Goal: Register for event/course

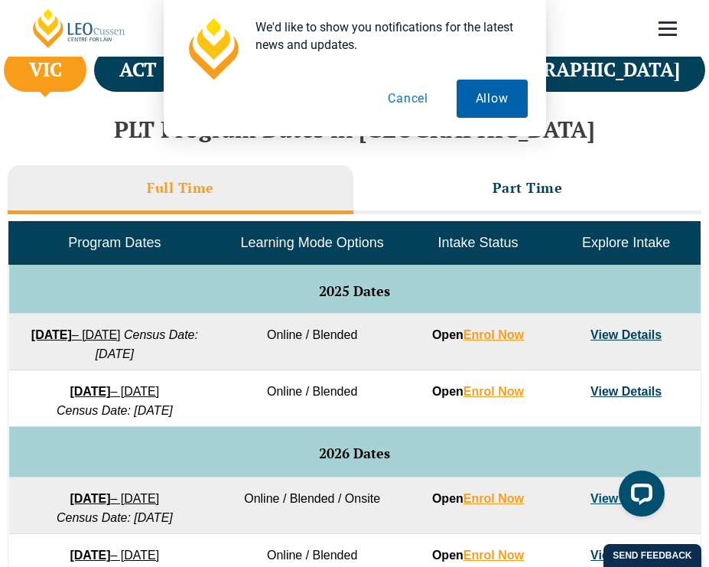
click at [501, 88] on button "Allow" at bounding box center [492, 99] width 71 height 38
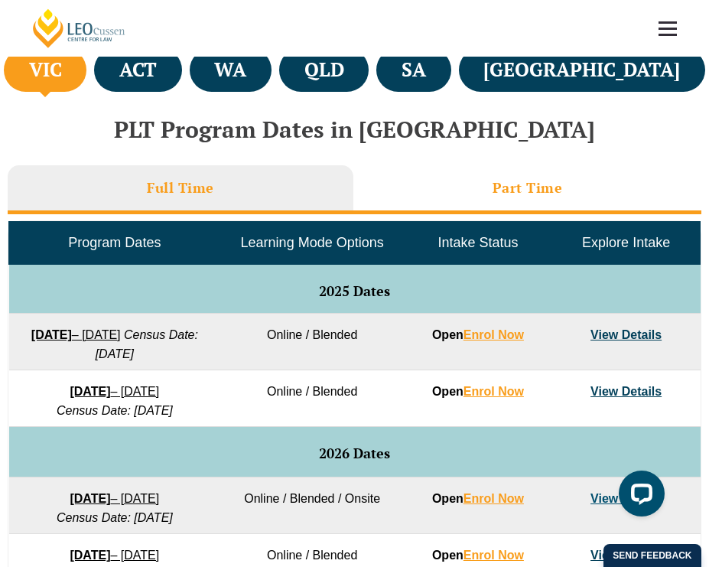
scroll to position [668, 0]
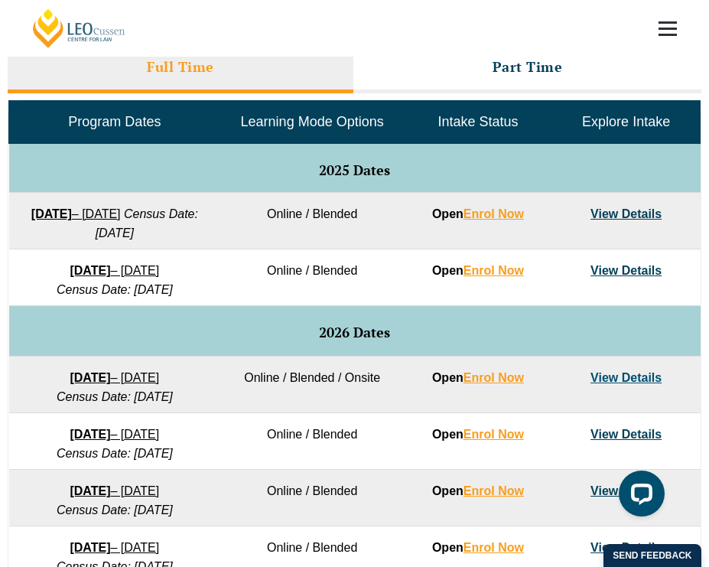
click at [628, 214] on link "View Details" at bounding box center [626, 213] width 71 height 13
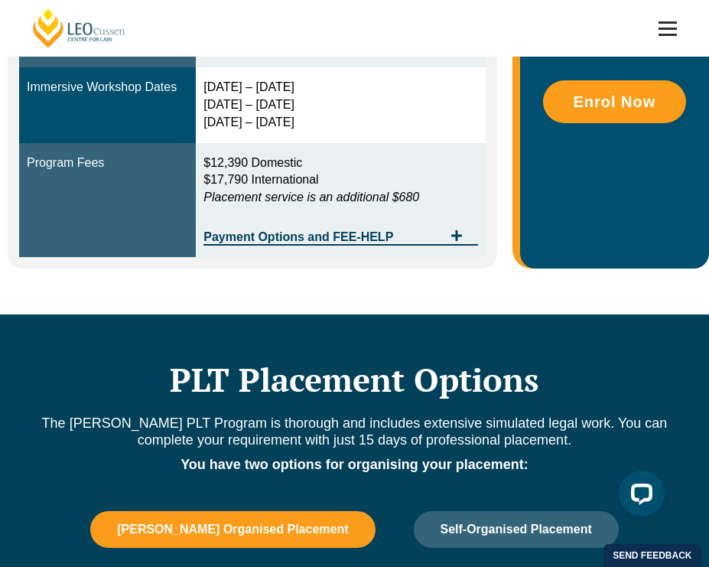
scroll to position [592, 0]
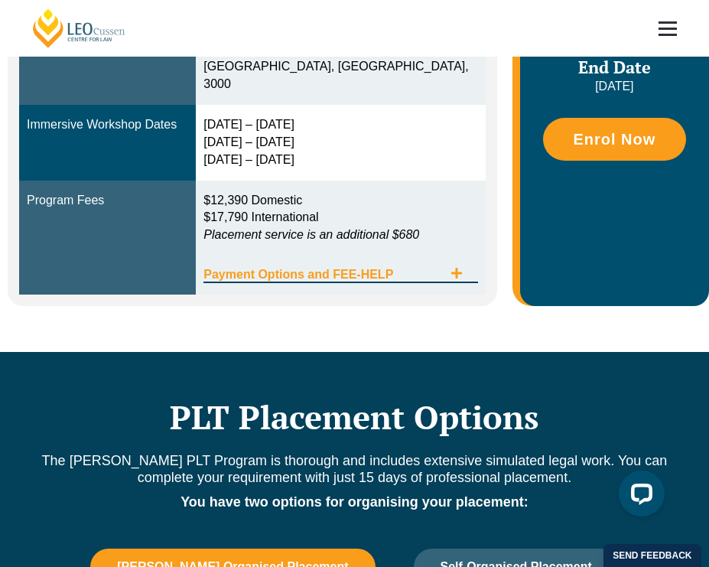
click at [453, 267] on icon "Tabs. Open items with Enter or Space, close with Escape and navigate using the …" at bounding box center [457, 273] width 12 height 12
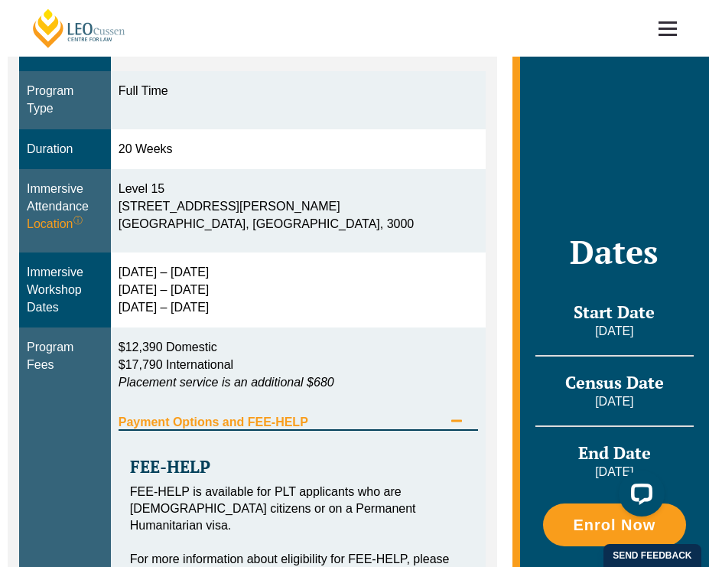
scroll to position [0, 0]
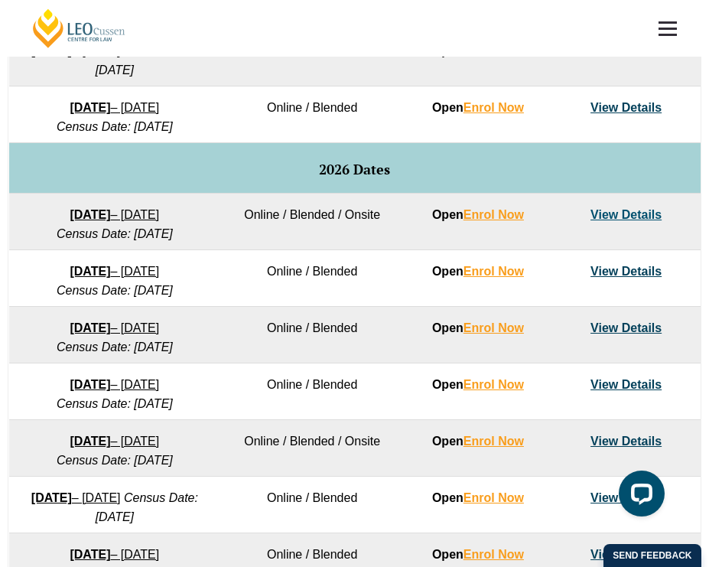
scroll to position [833, 0]
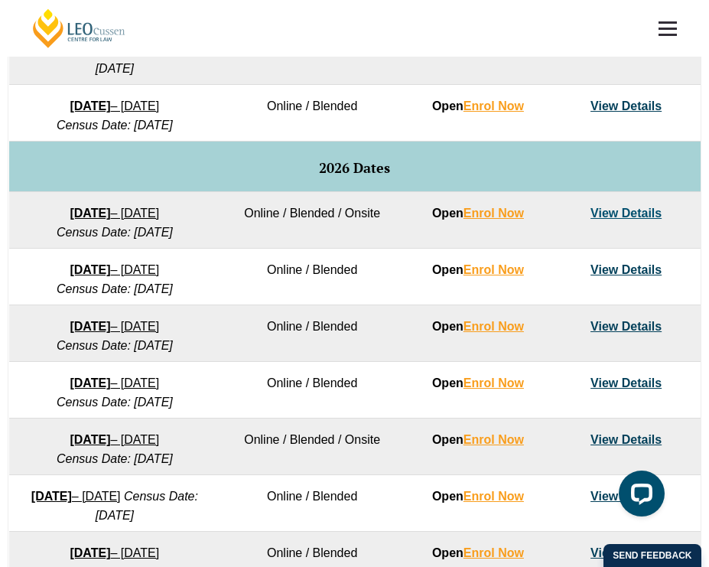
click at [159, 215] on link "27 January 2026 – 12 June 2026" at bounding box center [115, 213] width 90 height 13
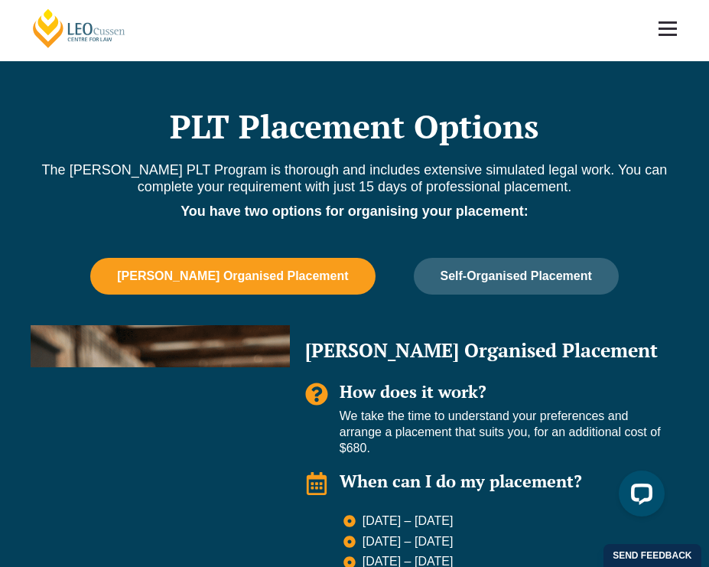
scroll to position [531, 0]
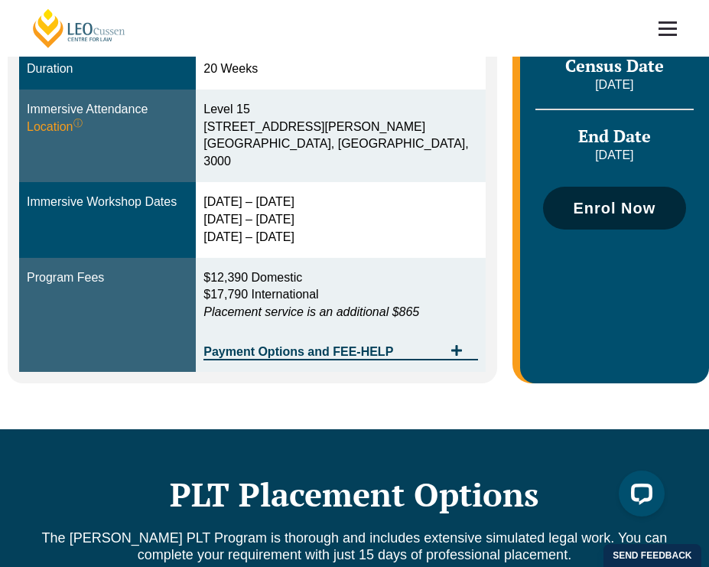
click at [613, 201] on span "Enrol Now" at bounding box center [614, 208] width 83 height 15
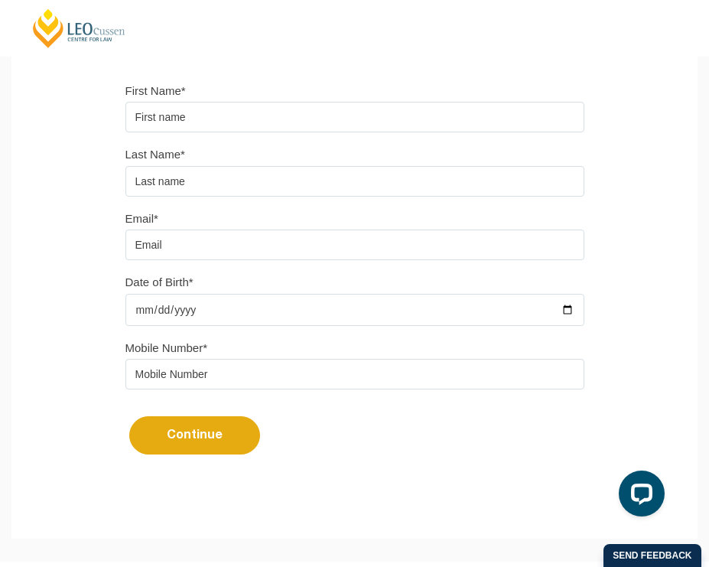
scroll to position [81, 0]
